Goal: Information Seeking & Learning: Learn about a topic

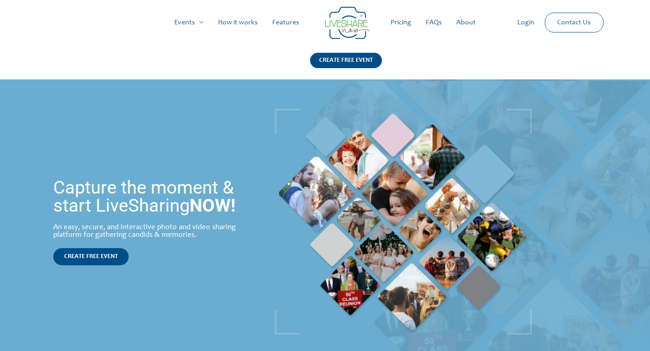
click at [466, 19] on link "About" at bounding box center [466, 22] width 34 height 29
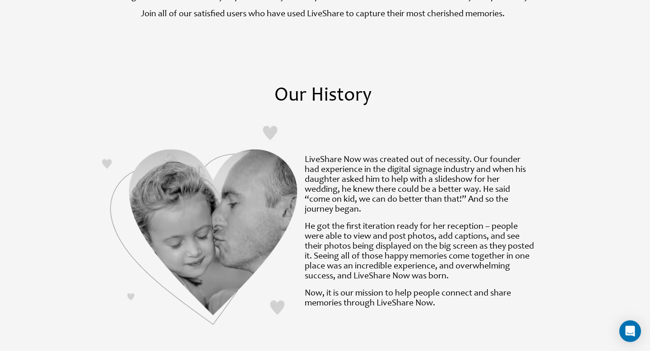
scroll to position [521, 0]
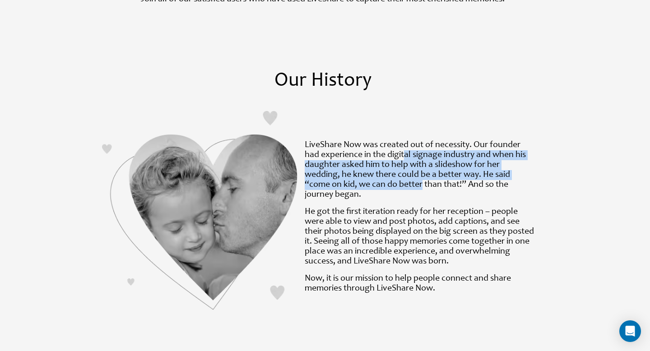
drag, startPoint x: 405, startPoint y: 151, endPoint x: 425, endPoint y: 186, distance: 40.4
click at [425, 186] on p "LiveShare Now was created out of necessity. Our founder had experience in the d…" at bounding box center [421, 170] width 232 height 60
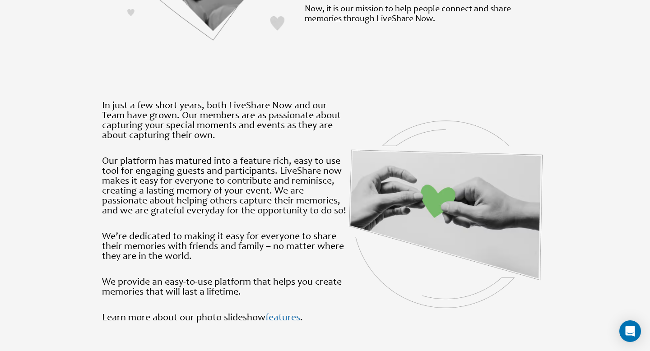
scroll to position [811, 0]
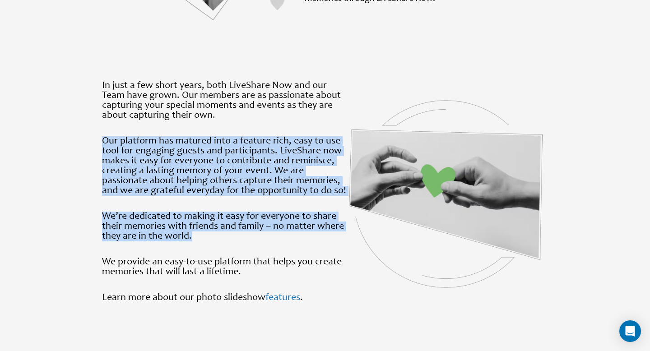
drag, startPoint x: 240, startPoint y: 119, endPoint x: 290, endPoint y: 234, distance: 125.0
click at [290, 234] on div "In just a few short years, both LiveShare Now and our Team have grown. Our memb…" at bounding box center [225, 192] width 246 height 223
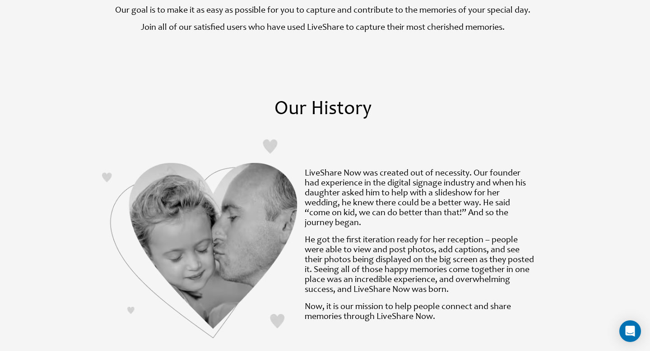
scroll to position [0, 0]
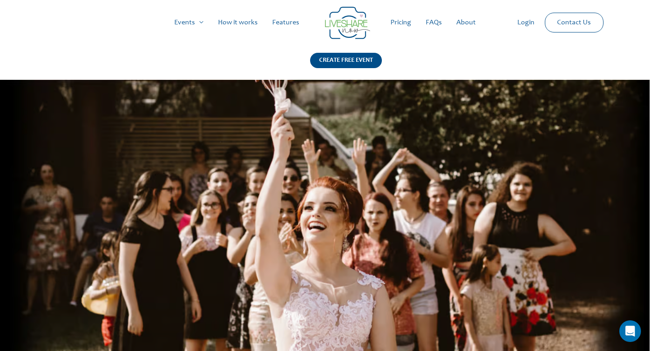
click at [338, 25] on img at bounding box center [347, 23] width 45 height 33
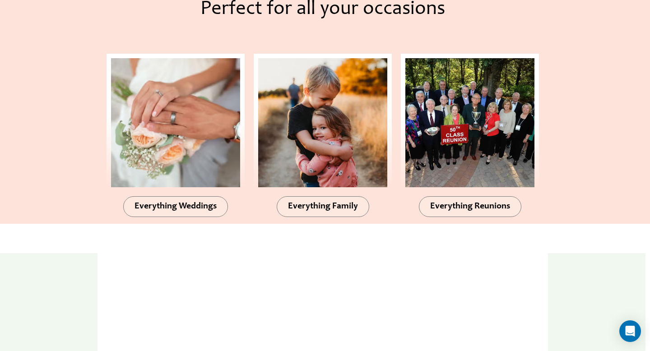
scroll to position [1218, 0]
